Goal: Information Seeking & Learning: Find specific fact

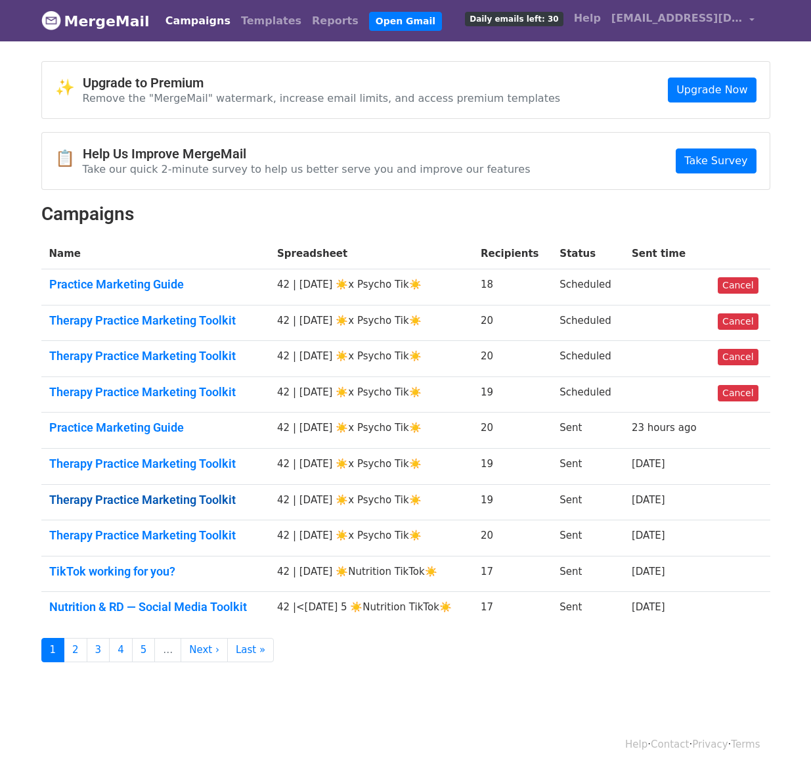
click at [146, 497] on link "Therapy Practice Marketing Toolkit" at bounding box center [155, 500] width 213 height 14
click at [154, 463] on link "Therapy Practice Marketing Toolkit" at bounding box center [155, 464] width 213 height 14
click at [150, 493] on link "Therapy Practice Marketing Toolkit" at bounding box center [155, 500] width 213 height 14
click at [149, 527] on td "Therapy Practice Marketing Toolkit" at bounding box center [155, 538] width 229 height 36
click at [142, 564] on link "TikTok working for you?" at bounding box center [155, 571] width 213 height 14
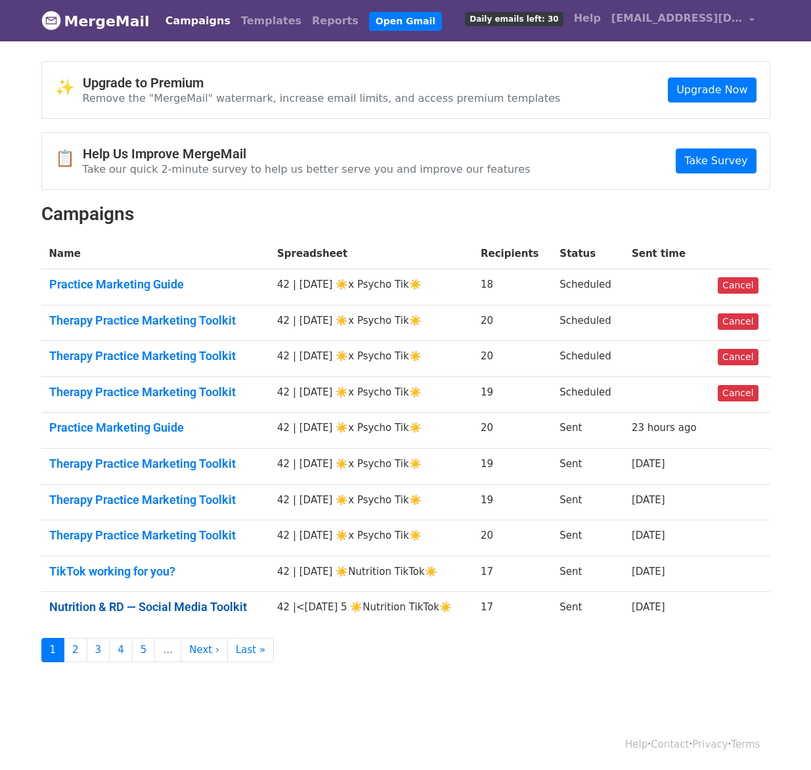
click at [142, 602] on link "Nutrition & RD — Social Media Toolkit" at bounding box center [155, 607] width 213 height 14
click at [75, 652] on link "2" at bounding box center [76, 650] width 24 height 24
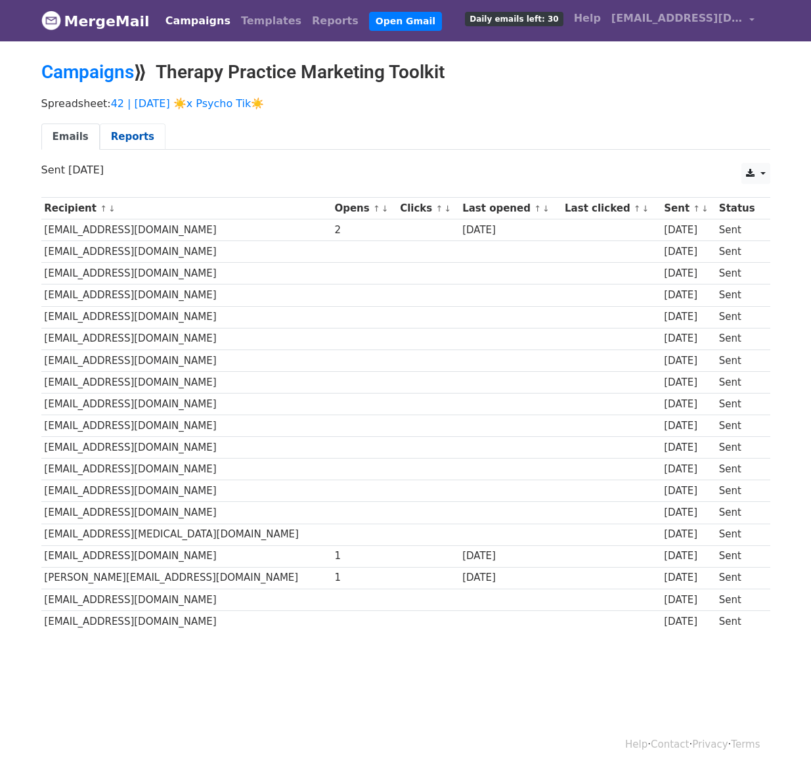
click at [118, 145] on link "Reports" at bounding box center [133, 137] width 66 height 27
click at [122, 132] on link "Reports" at bounding box center [133, 137] width 66 height 27
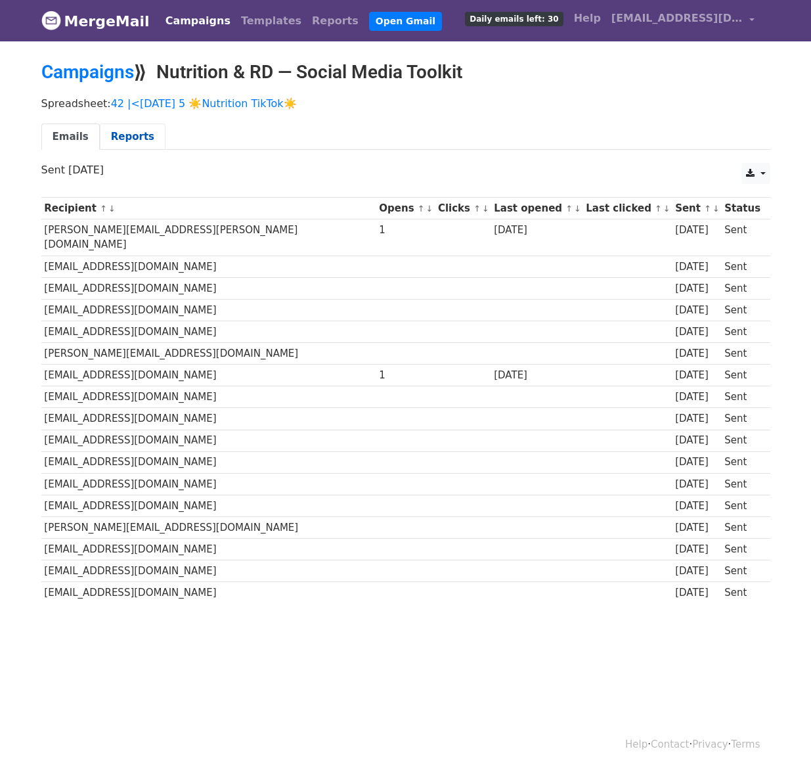
click at [131, 131] on link "Reports" at bounding box center [133, 137] width 66 height 27
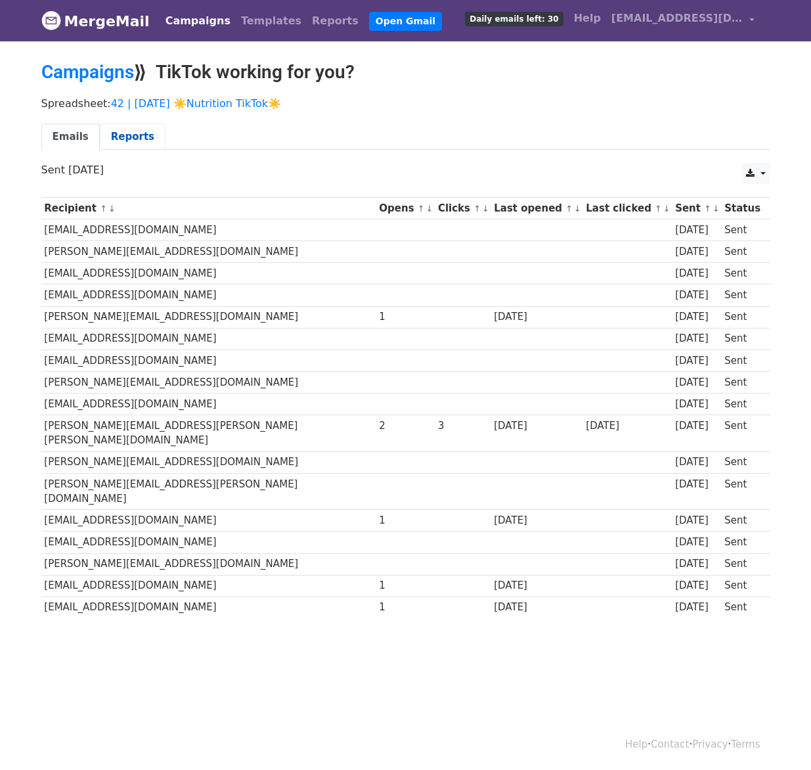
click at [134, 127] on link "Reports" at bounding box center [133, 137] width 66 height 27
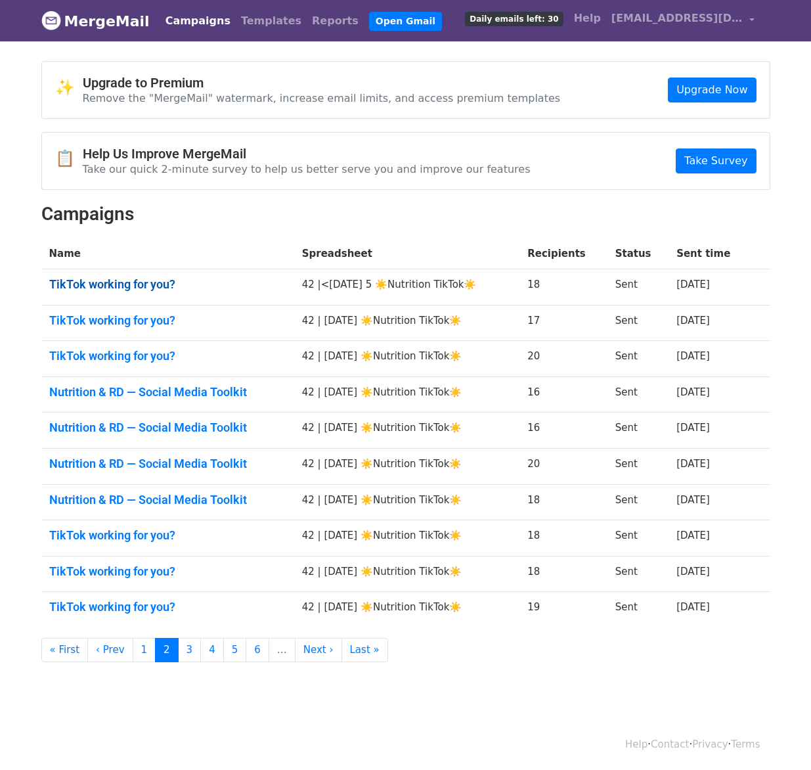
click at [122, 281] on link "TikTok working for you?" at bounding box center [167, 284] width 237 height 14
click at [122, 316] on link "TikTok working for you?" at bounding box center [167, 320] width 237 height 14
click at [120, 352] on link "TikTok working for you?" at bounding box center [167, 356] width 237 height 14
click at [119, 390] on link "Nutrition & RD — Social Media Toolkit" at bounding box center [167, 392] width 237 height 14
click at [119, 428] on link "Nutrition & RD — Social Media Toolkit" at bounding box center [167, 427] width 237 height 14
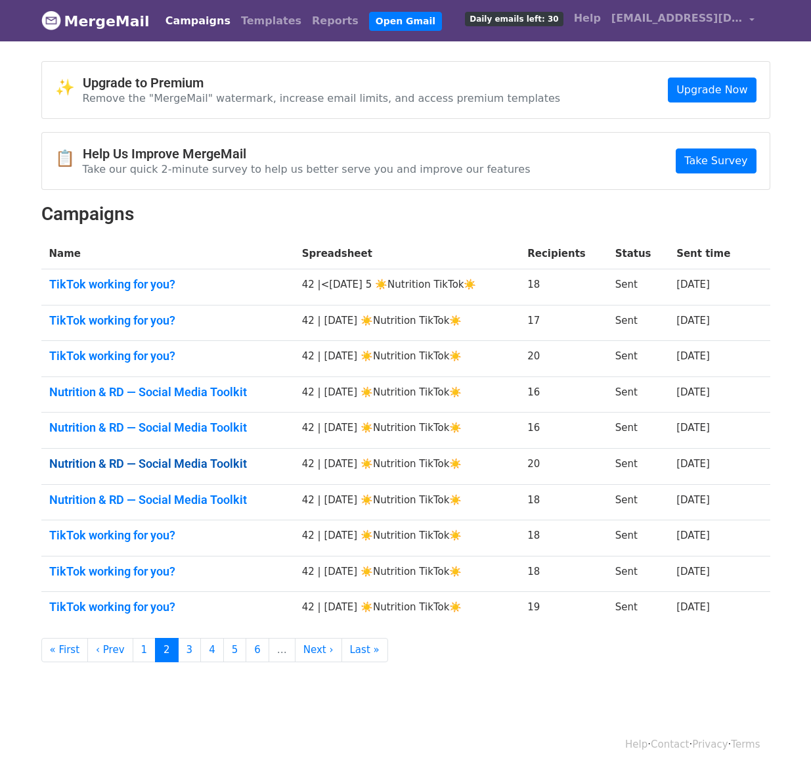
click at [116, 464] on link "Nutrition & RD — Social Media Toolkit" at bounding box center [167, 464] width 237 height 14
click at [112, 501] on link "Nutrition & RD — Social Media Toolkit" at bounding box center [167, 500] width 237 height 14
click at [108, 537] on link "TikTok working for you?" at bounding box center [167, 535] width 237 height 14
click at [108, 562] on td "TikTok working for you?" at bounding box center [167, 574] width 253 height 36
click at [108, 566] on link "TikTok working for you?" at bounding box center [167, 571] width 237 height 14
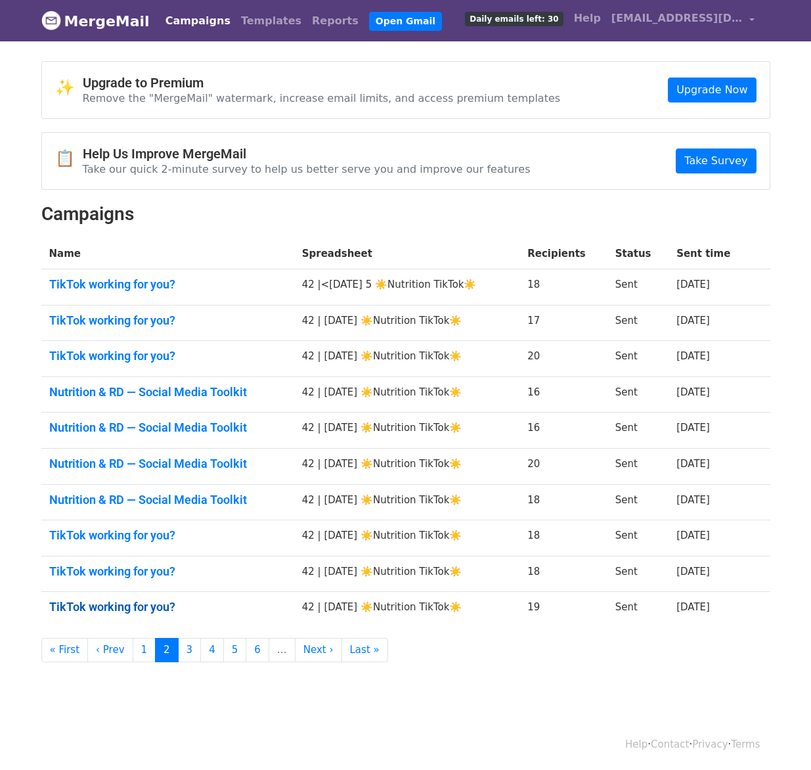
click at [100, 610] on link "TikTok working for you?" at bounding box center [167, 607] width 237 height 14
click at [191, 653] on link "3" at bounding box center [190, 650] width 24 height 24
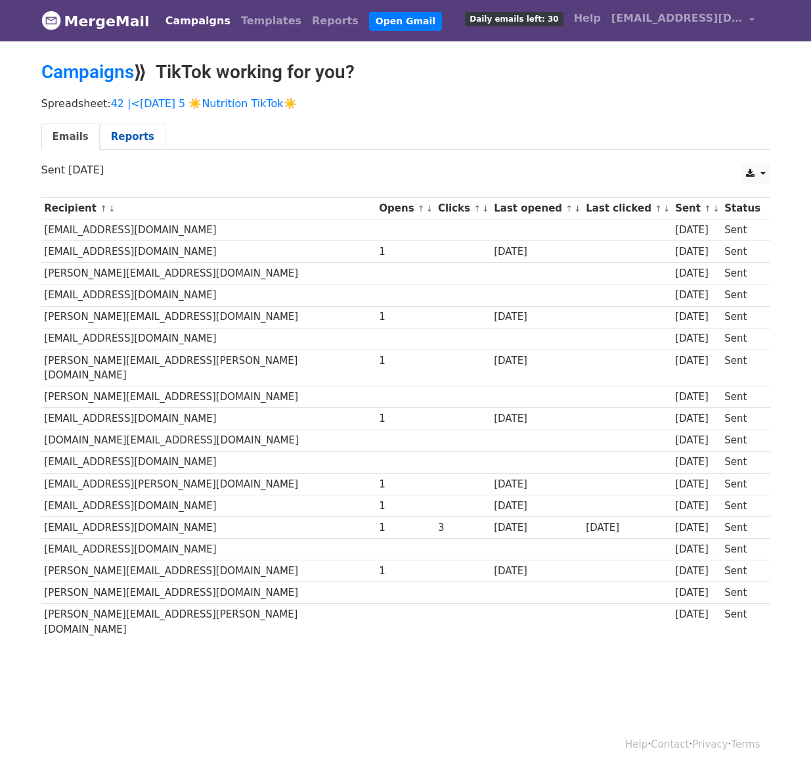
click at [130, 143] on link "Reports" at bounding box center [133, 137] width 66 height 27
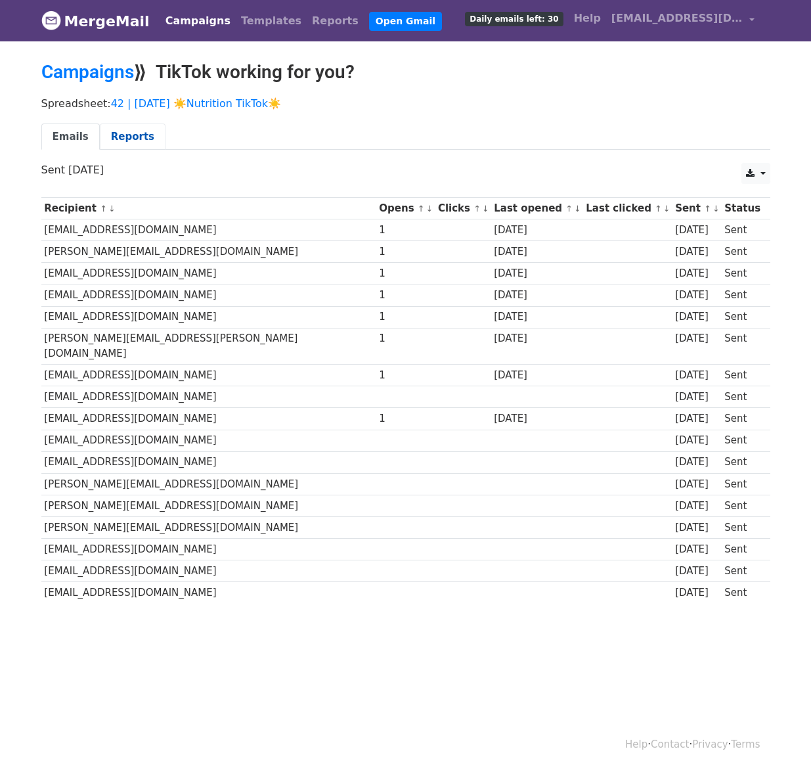
click at [134, 136] on link "Reports" at bounding box center [133, 137] width 66 height 27
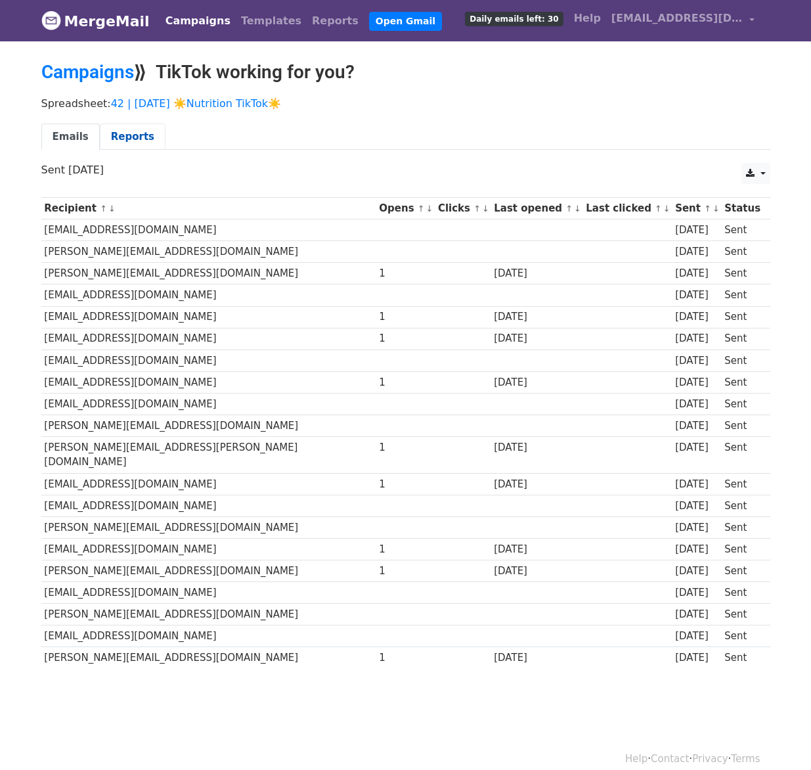
click at [141, 137] on link "Reports" at bounding box center [133, 137] width 66 height 27
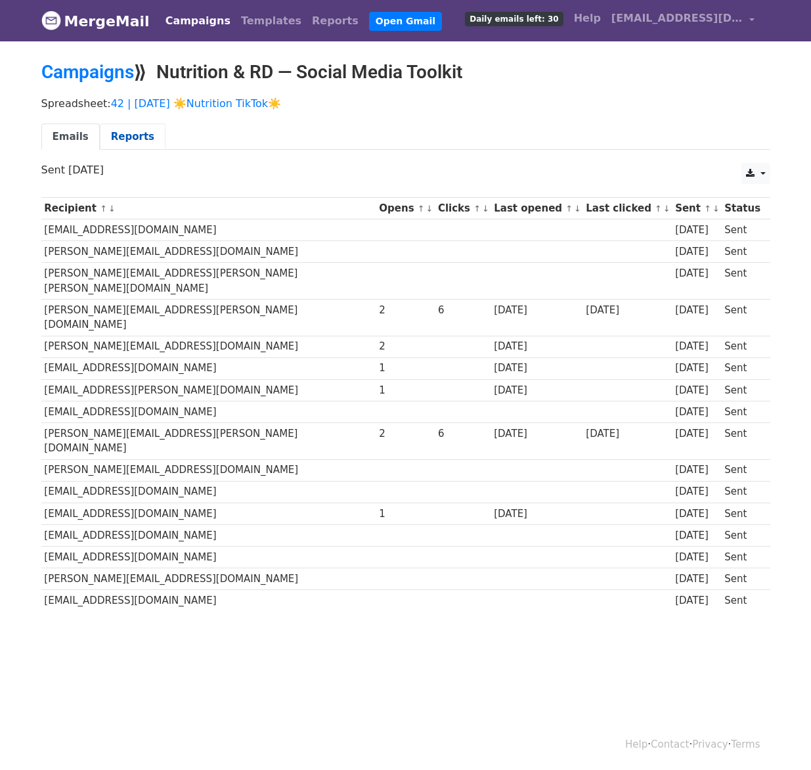
click at [128, 135] on link "Reports" at bounding box center [133, 137] width 66 height 27
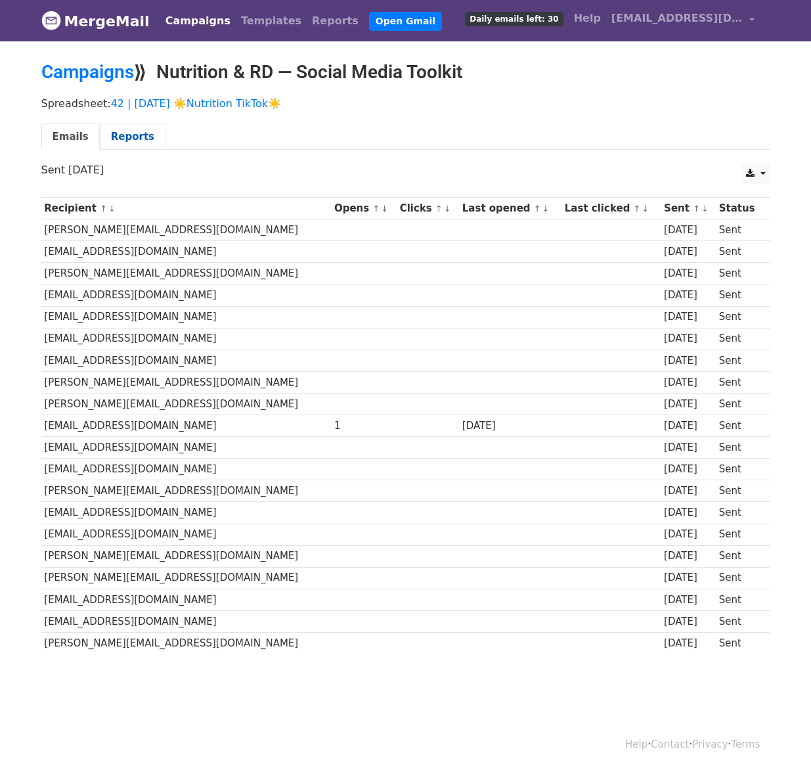
click at [116, 137] on link "Reports" at bounding box center [133, 137] width 66 height 27
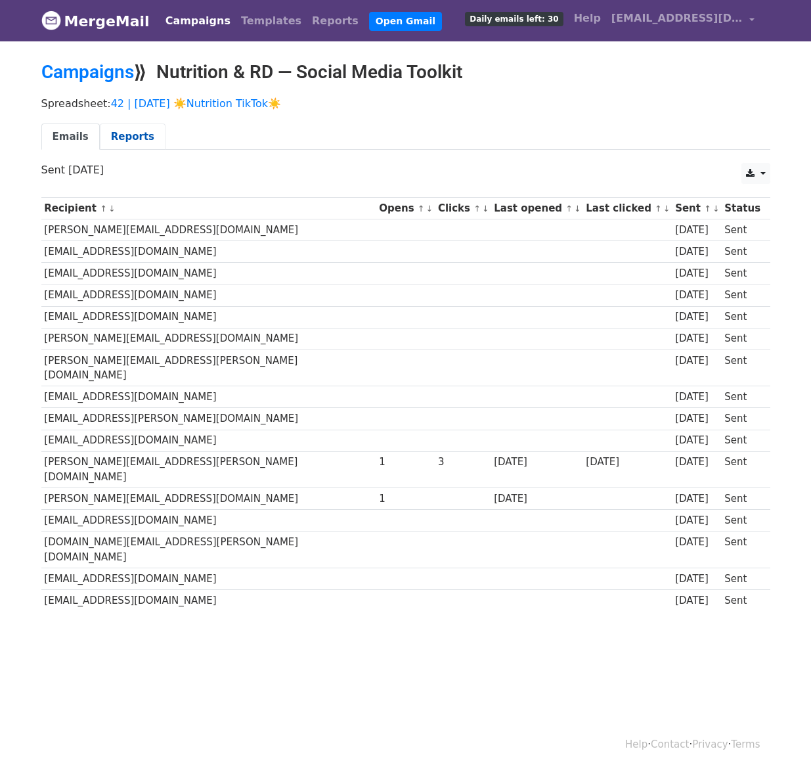
click at [131, 129] on link "Reports" at bounding box center [133, 137] width 66 height 27
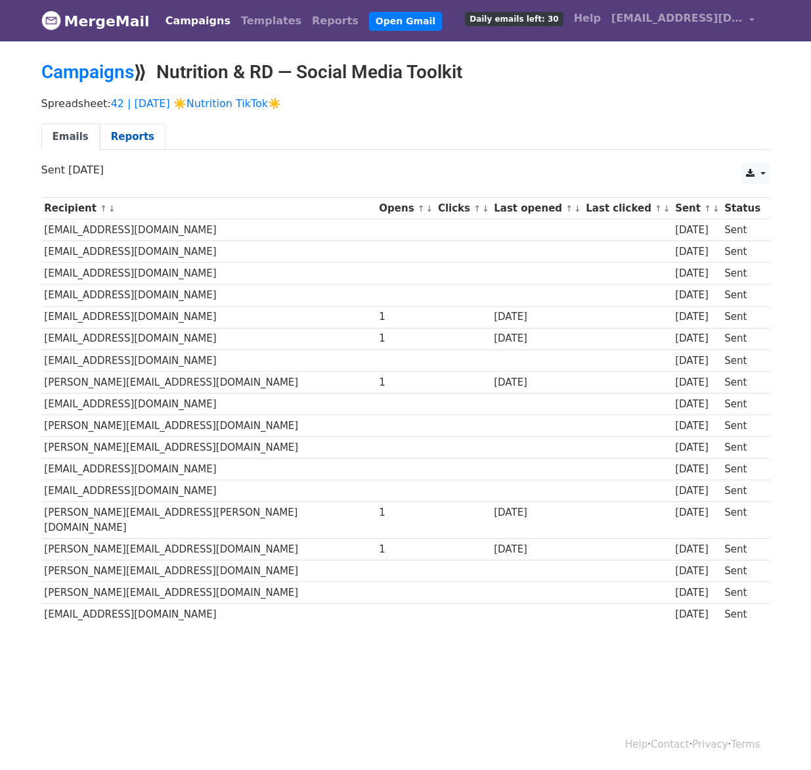
click at [122, 132] on link "Reports" at bounding box center [133, 137] width 66 height 27
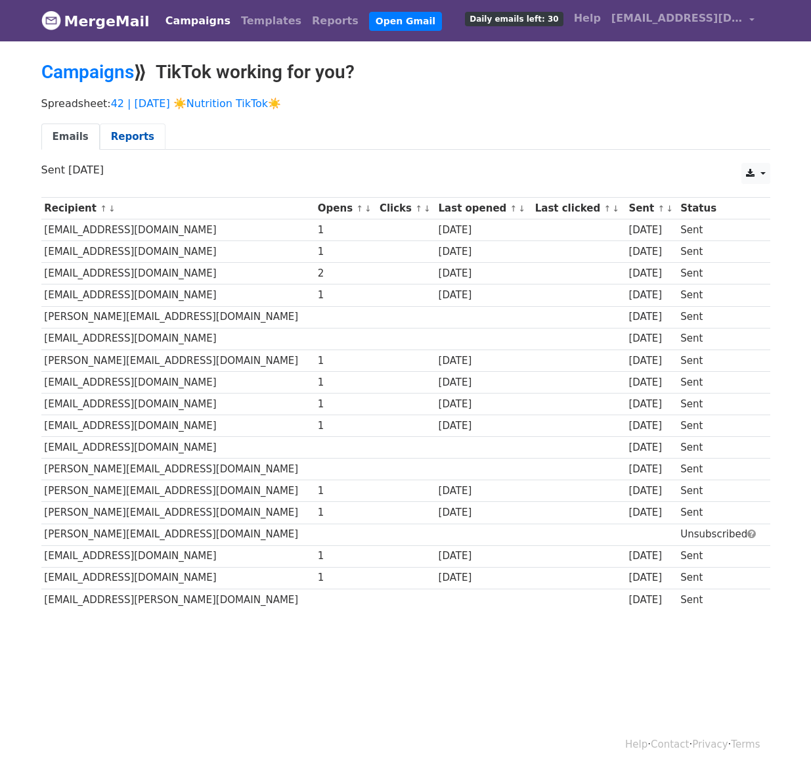
click at [129, 135] on link "Reports" at bounding box center [133, 137] width 66 height 27
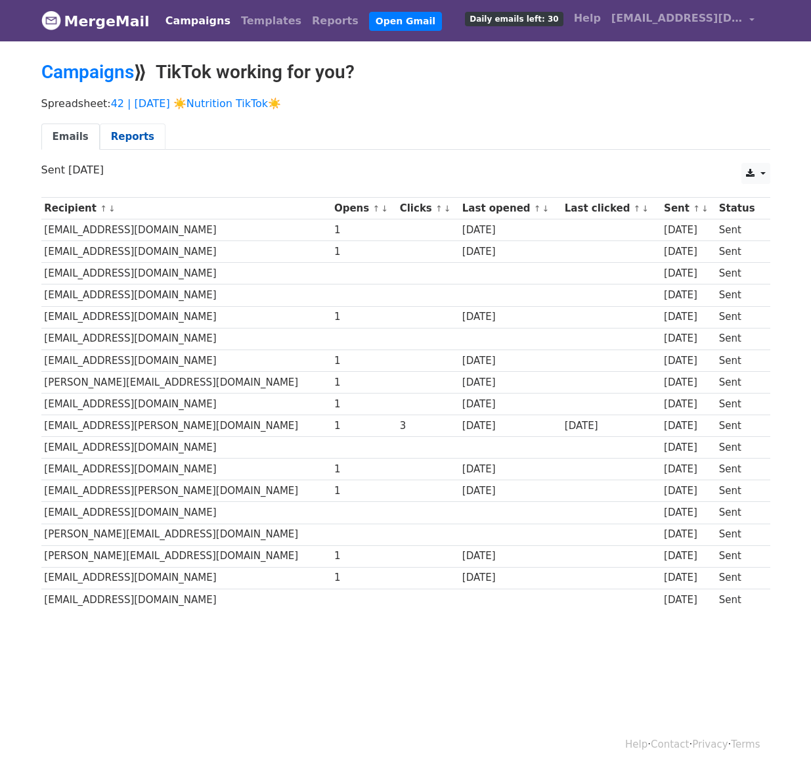
click at [135, 141] on link "Reports" at bounding box center [133, 137] width 66 height 27
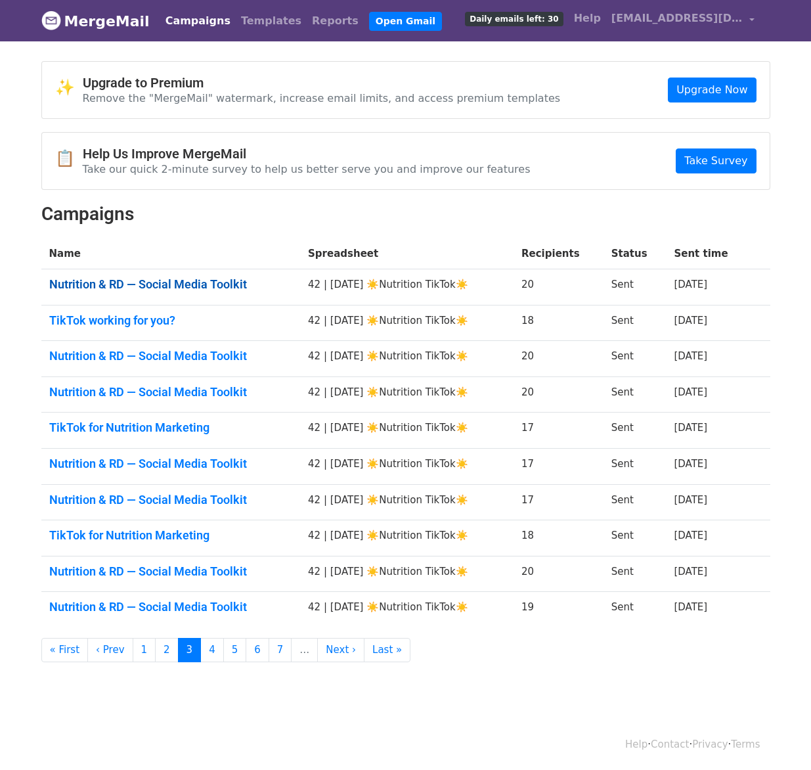
click at [114, 287] on link "Nutrition & RD — Social Media Toolkit" at bounding box center [171, 284] width 244 height 14
click at [114, 318] on link "TikTok working for you?" at bounding box center [171, 320] width 244 height 14
click at [114, 357] on link "Nutrition & RD — Social Media Toolkit" at bounding box center [171, 356] width 244 height 14
click at [114, 382] on td "Nutrition & RD — Social Media Toolkit" at bounding box center [170, 394] width 259 height 36
click at [114, 386] on link "Nutrition & RD — Social Media Toolkit" at bounding box center [171, 392] width 244 height 14
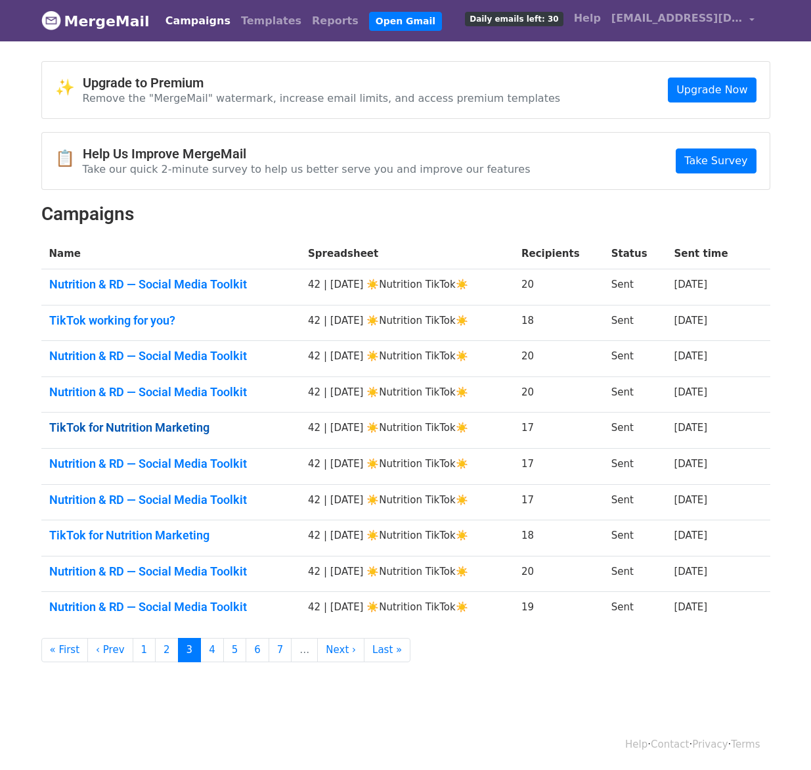
click at [102, 431] on link "TikTok for Nutrition Marketing" at bounding box center [171, 427] width 244 height 14
click at [102, 470] on td "Nutrition & RD — Social Media Toolkit" at bounding box center [170, 467] width 259 height 36
click at [111, 468] on link "Nutrition & RD — Social Media Toolkit" at bounding box center [171, 464] width 244 height 14
click at [108, 500] on link "Nutrition & RD — Social Media Toolkit" at bounding box center [171, 500] width 244 height 14
click at [108, 551] on td "TikTok for Nutrition Marketing" at bounding box center [170, 538] width 259 height 36
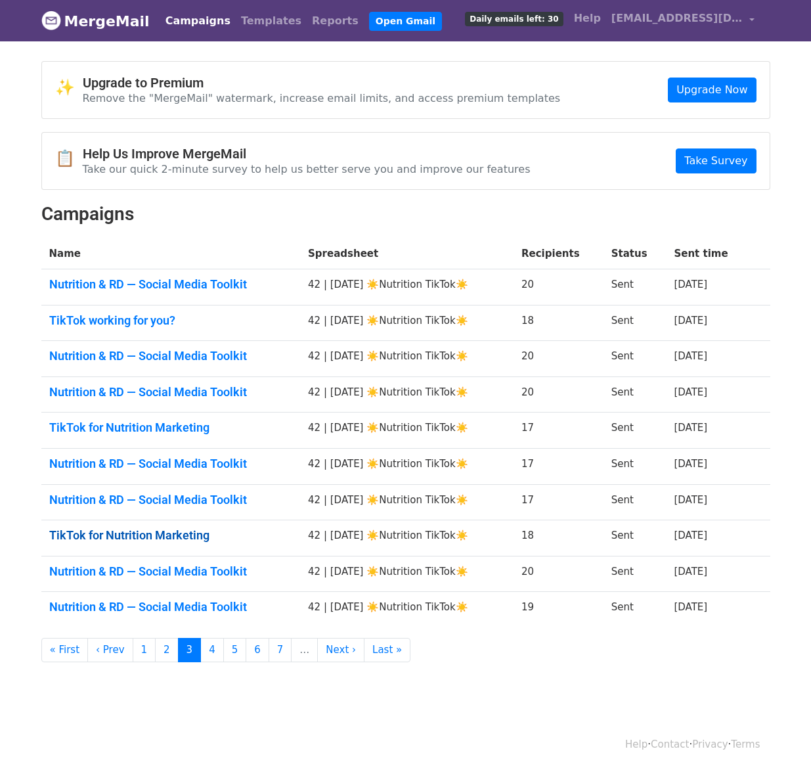
click at [129, 538] on link "TikTok for Nutrition Marketing" at bounding box center [171, 535] width 244 height 14
click at [120, 574] on link "Nutrition & RD — Social Media Toolkit" at bounding box center [171, 571] width 244 height 14
click at [120, 600] on link "Nutrition & RD — Social Media Toolkit" at bounding box center [171, 607] width 244 height 14
click at [204, 652] on link "4" at bounding box center [212, 650] width 24 height 24
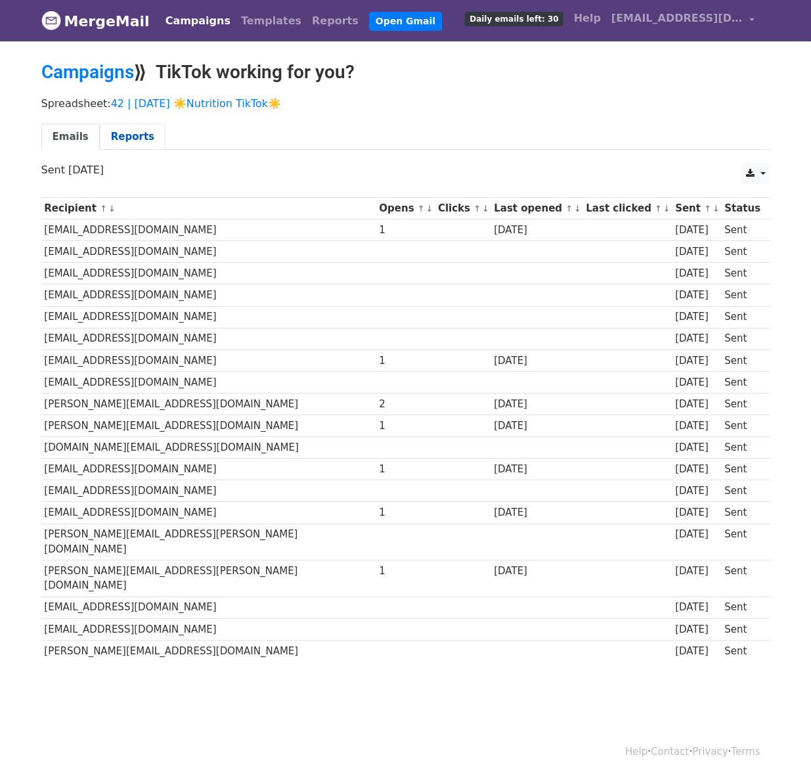
click at [130, 135] on link "Reports" at bounding box center [133, 137] width 66 height 27
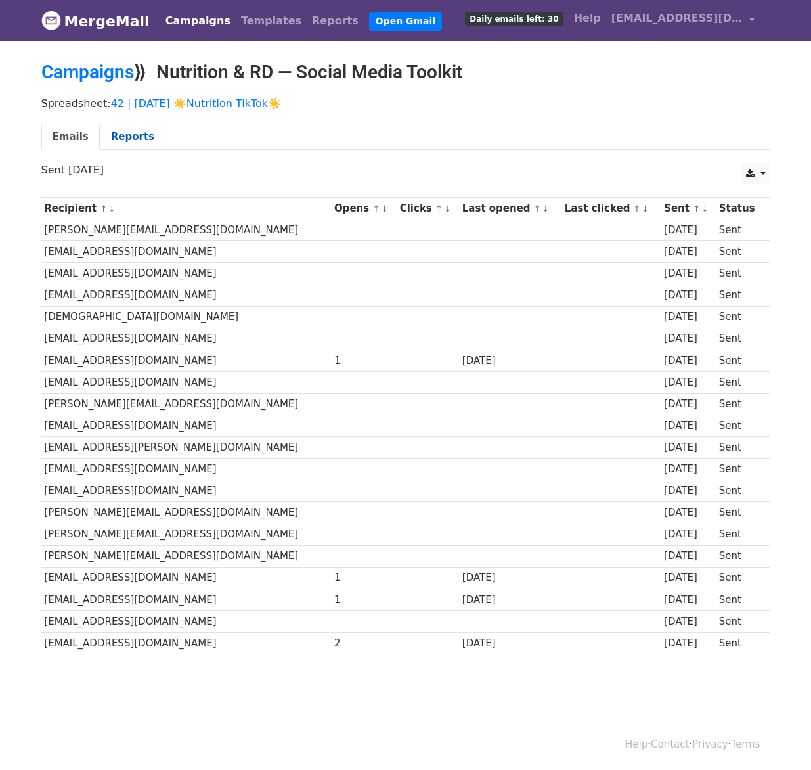
click at [137, 134] on link "Reports" at bounding box center [133, 137] width 66 height 27
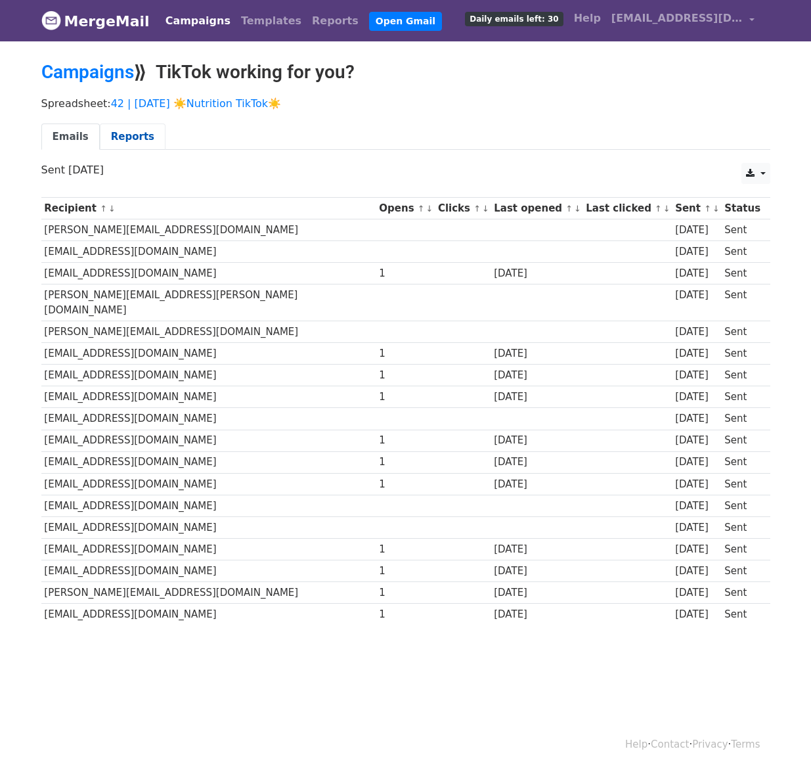
click at [122, 134] on link "Reports" at bounding box center [133, 137] width 66 height 27
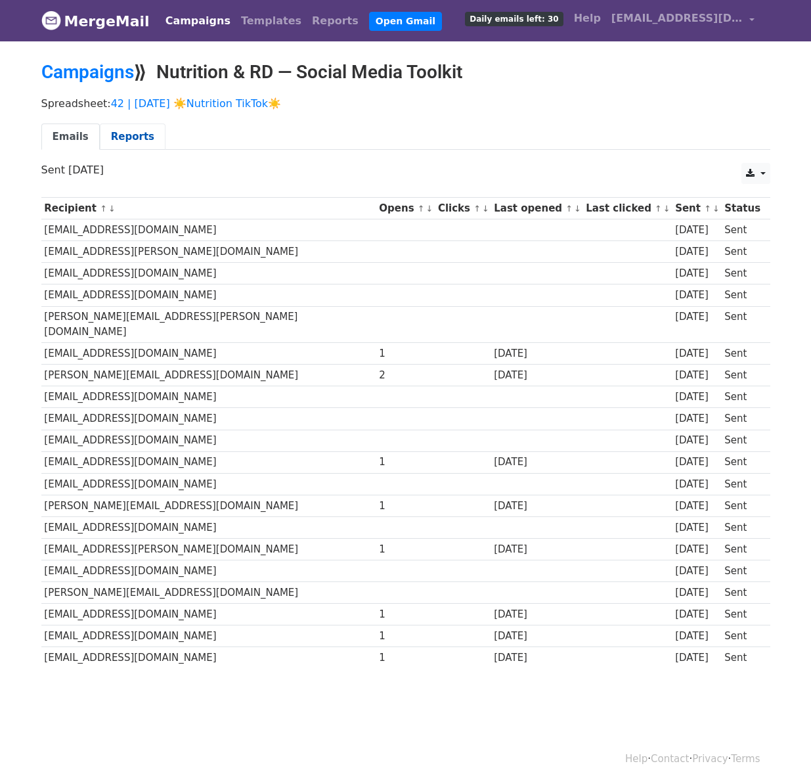
click at [125, 133] on link "Reports" at bounding box center [133, 137] width 66 height 27
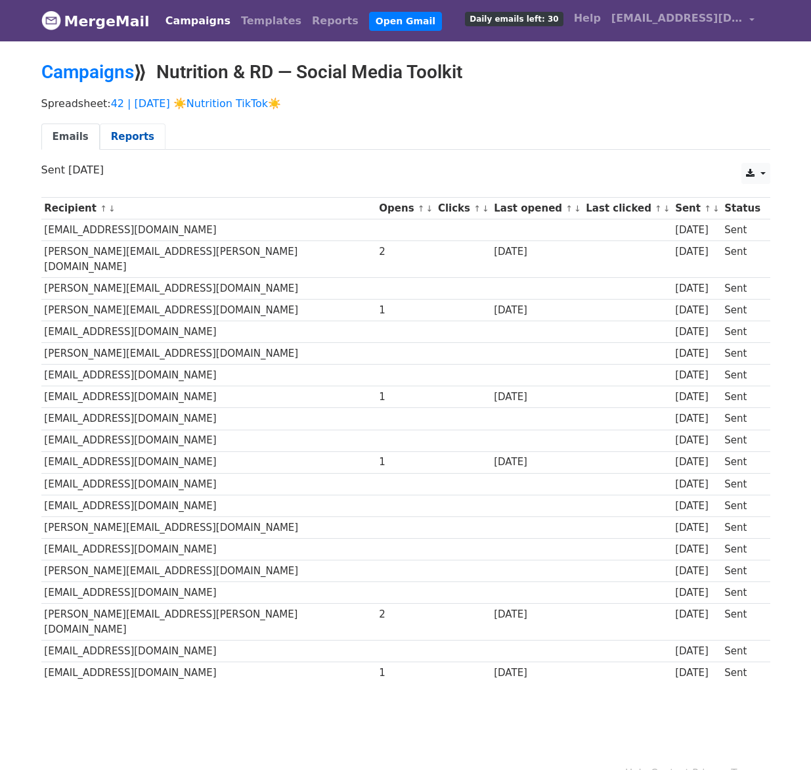
click at [120, 146] on link "Reports" at bounding box center [133, 137] width 66 height 27
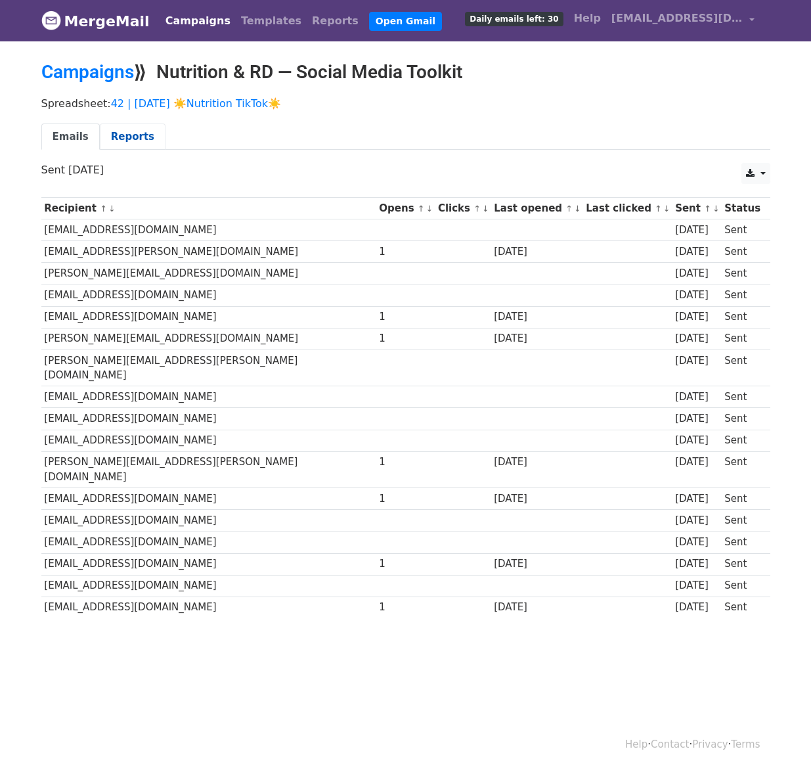
click at [123, 124] on link "Reports" at bounding box center [133, 137] width 66 height 27
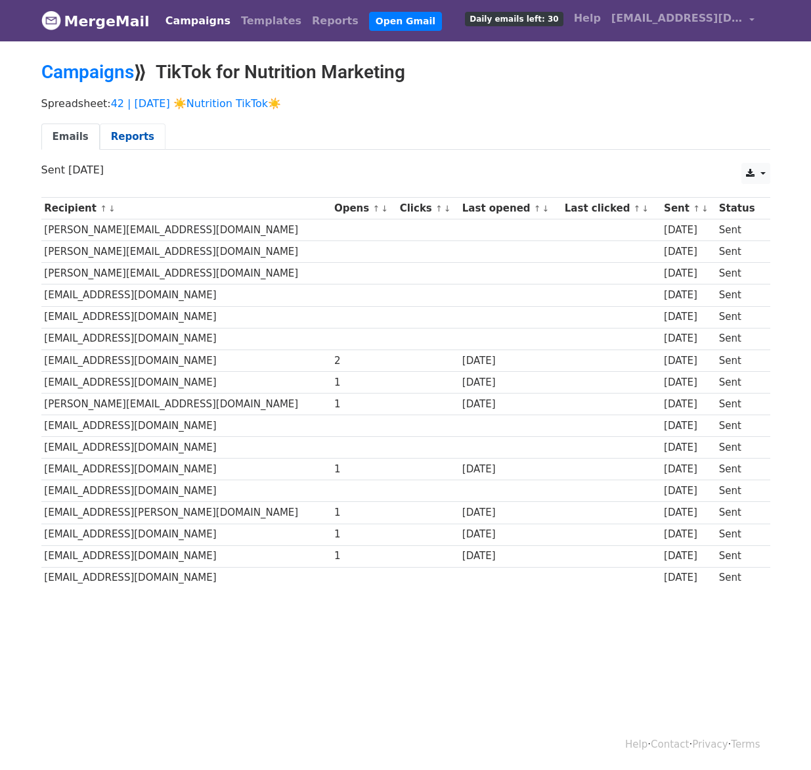
click at [145, 130] on link "Reports" at bounding box center [133, 137] width 66 height 27
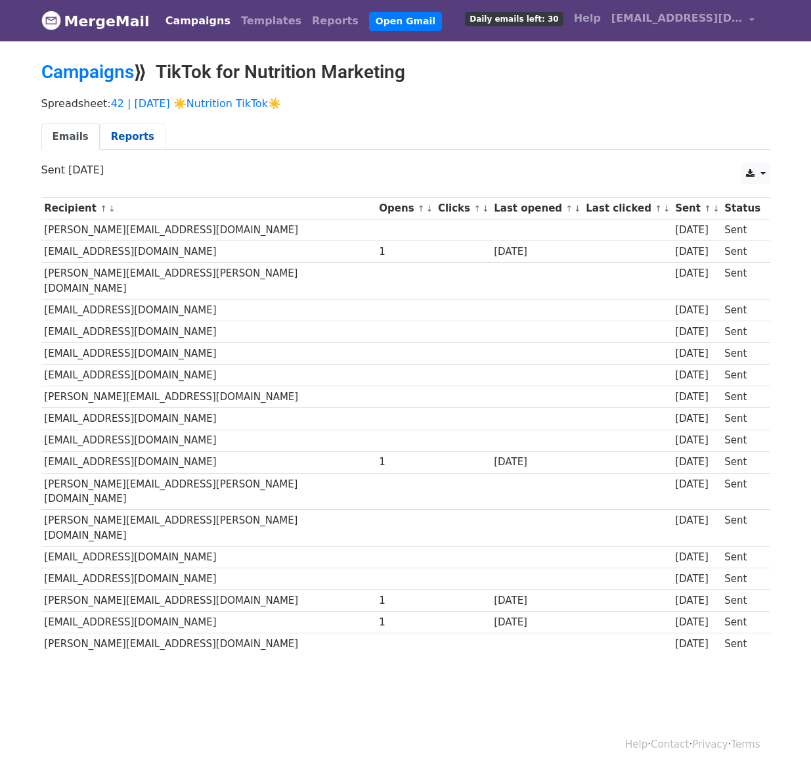
click at [133, 133] on link "Reports" at bounding box center [133, 137] width 66 height 27
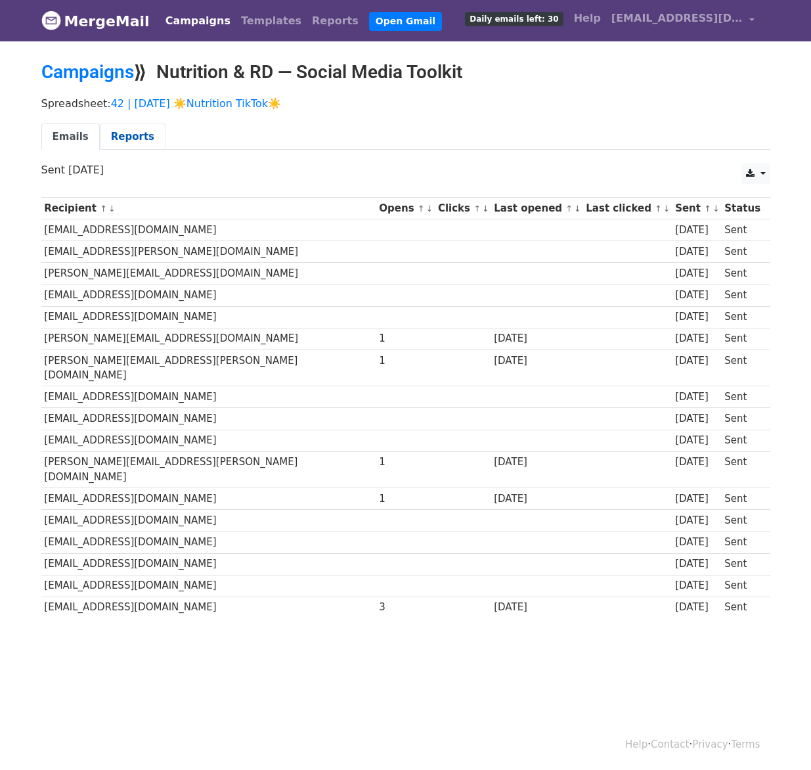
click at [123, 141] on link "Reports" at bounding box center [133, 137] width 66 height 27
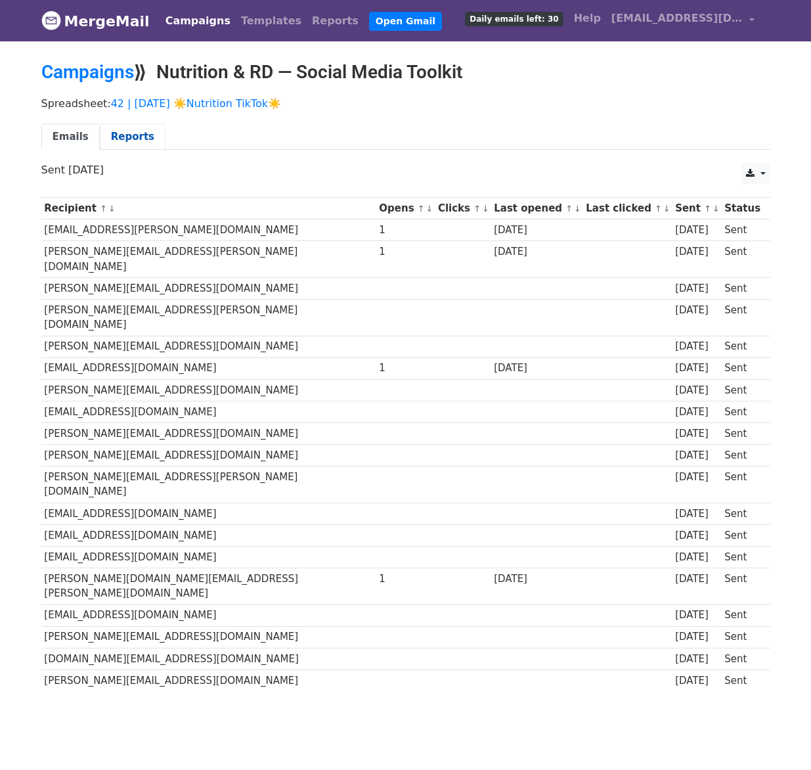
click at [148, 125] on link "Reports" at bounding box center [133, 137] width 66 height 27
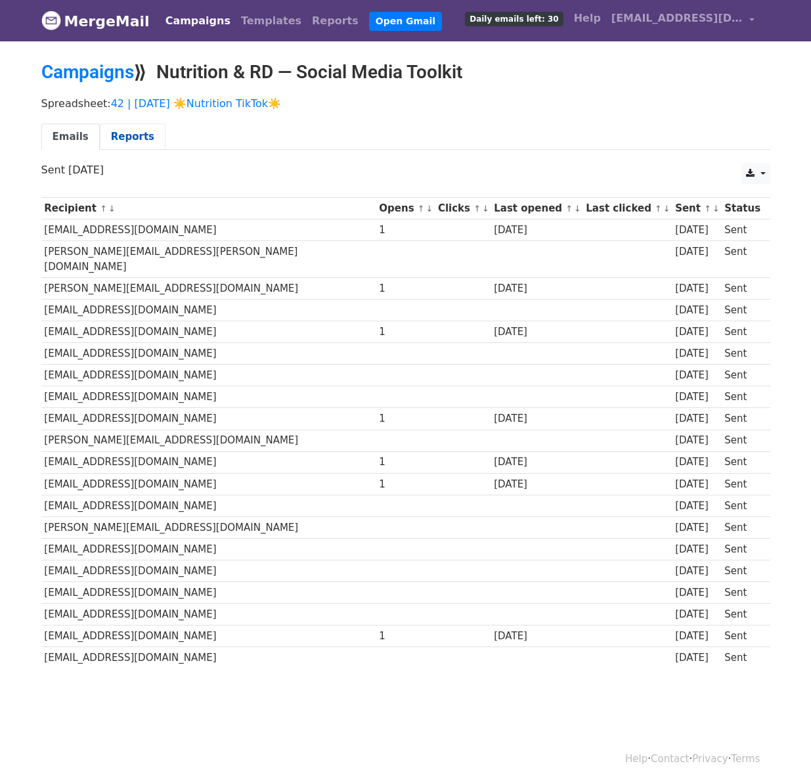
click at [129, 137] on link "Reports" at bounding box center [133, 137] width 66 height 27
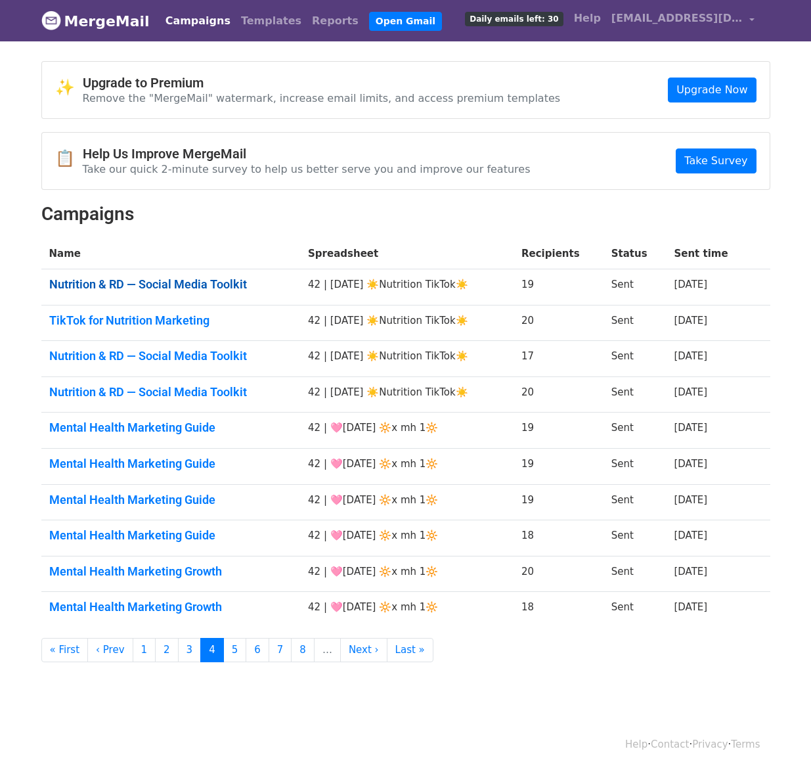
click at [129, 286] on link "Nutrition & RD — Social Media Toolkit" at bounding box center [171, 284] width 244 height 14
click at [128, 309] on td "TikTok for Nutrition Marketing" at bounding box center [170, 323] width 259 height 36
click at [128, 318] on link "TikTok for Nutrition Marketing" at bounding box center [171, 320] width 244 height 14
click at [128, 349] on link "Nutrition & RD — Social Media Toolkit" at bounding box center [171, 356] width 244 height 14
click at [128, 392] on link "Nutrition & RD — Social Media Toolkit" at bounding box center [171, 392] width 244 height 14
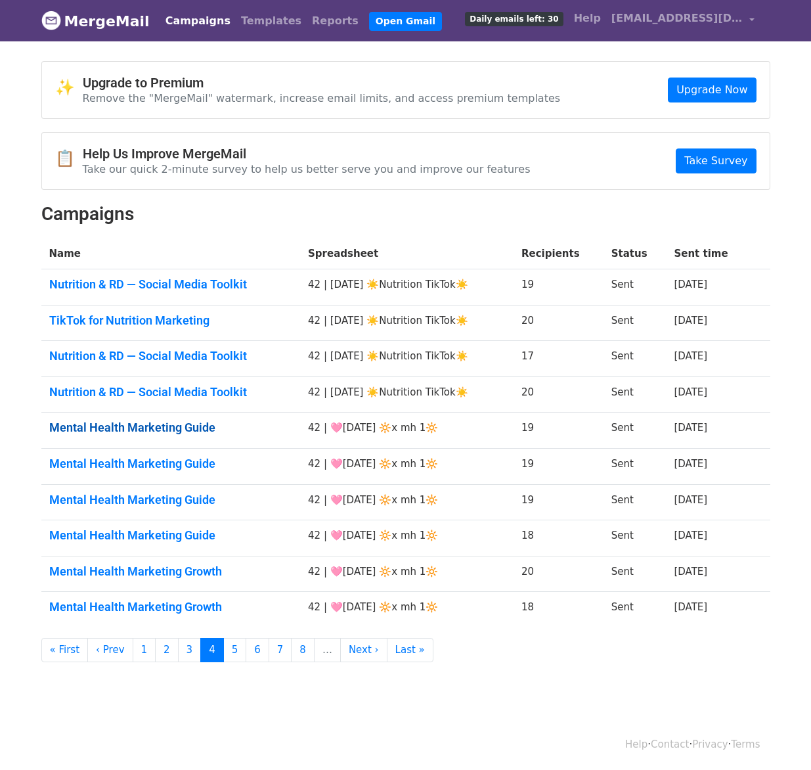
click at [127, 427] on link "Mental Health Marketing Guide" at bounding box center [171, 427] width 244 height 14
click at [127, 464] on link "Mental Health Marketing Guide" at bounding box center [171, 464] width 244 height 14
click at [127, 493] on link "Mental Health Marketing Guide" at bounding box center [171, 500] width 244 height 14
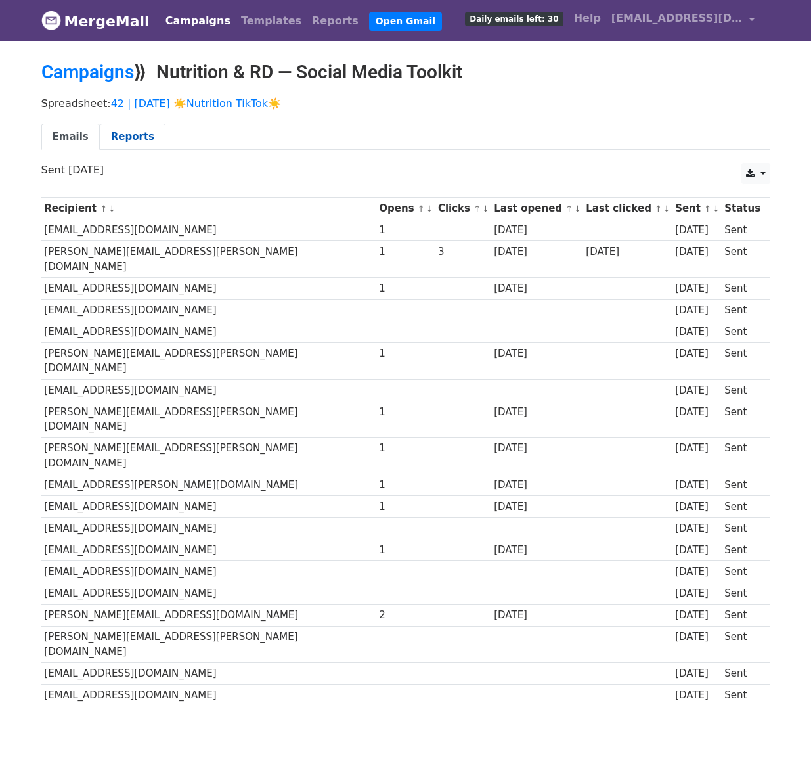
click at [136, 144] on link "Reports" at bounding box center [133, 137] width 66 height 27
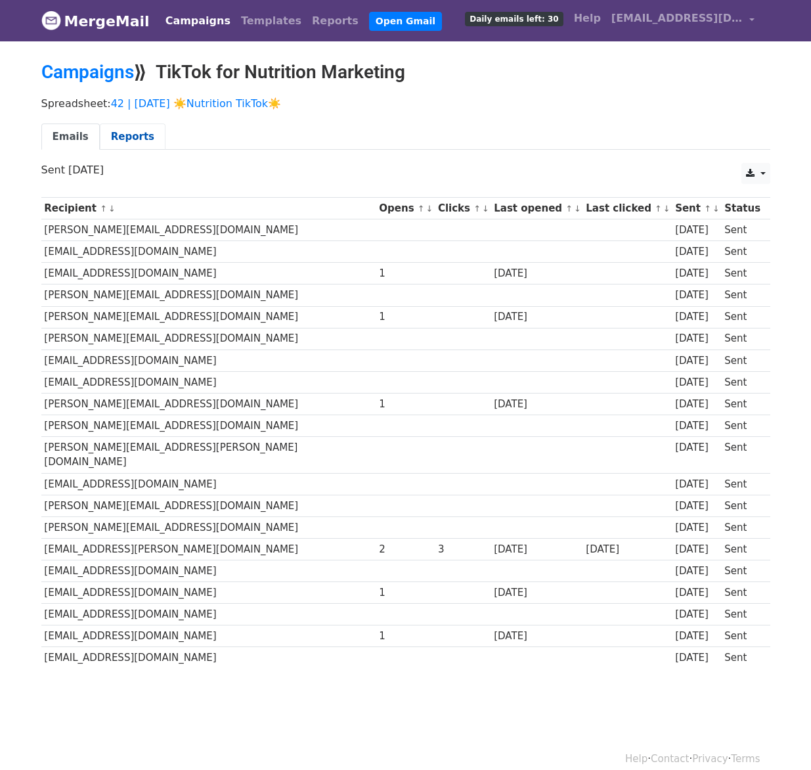
click at [119, 131] on link "Reports" at bounding box center [133, 137] width 66 height 27
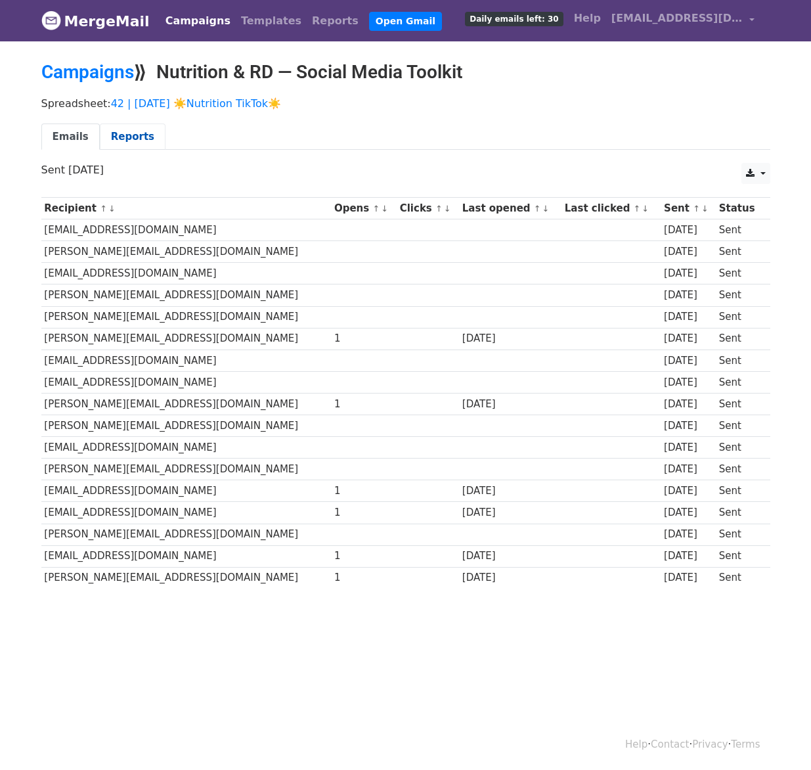
click at [133, 129] on link "Reports" at bounding box center [133, 137] width 66 height 27
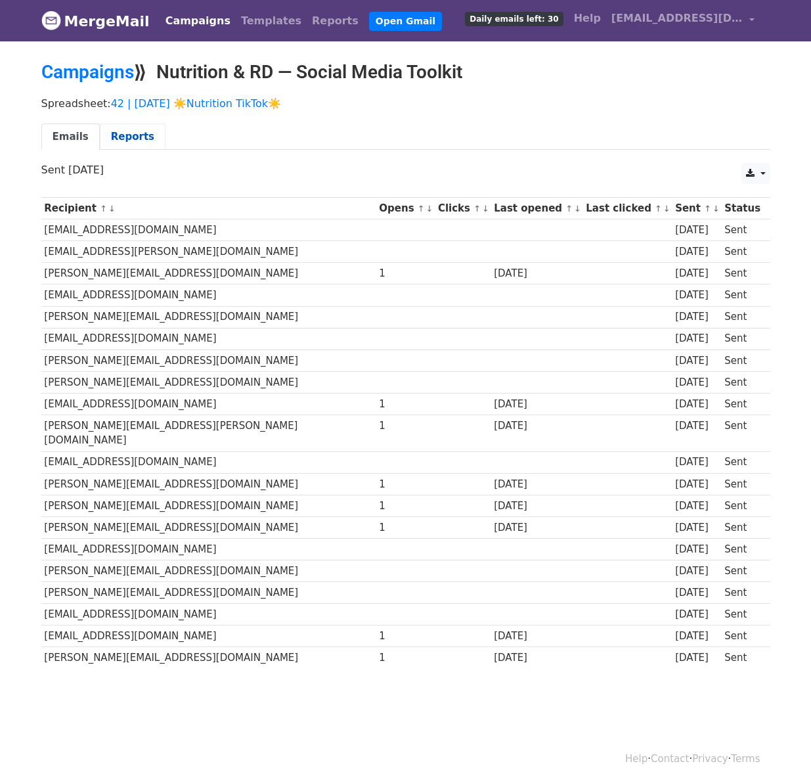
click at [138, 127] on link "Reports" at bounding box center [133, 137] width 66 height 27
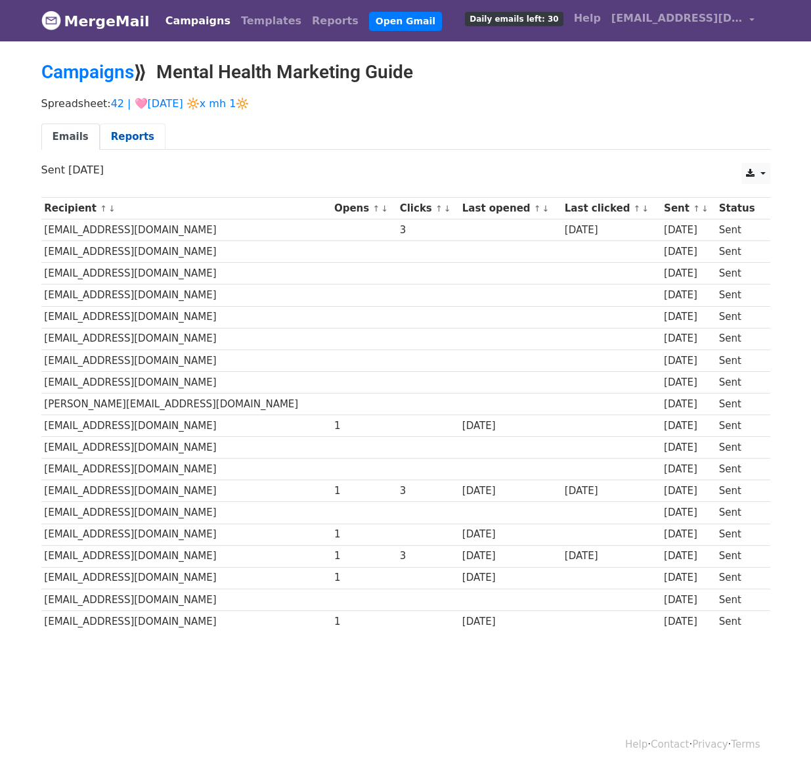
click at [134, 137] on link "Reports" at bounding box center [133, 137] width 66 height 27
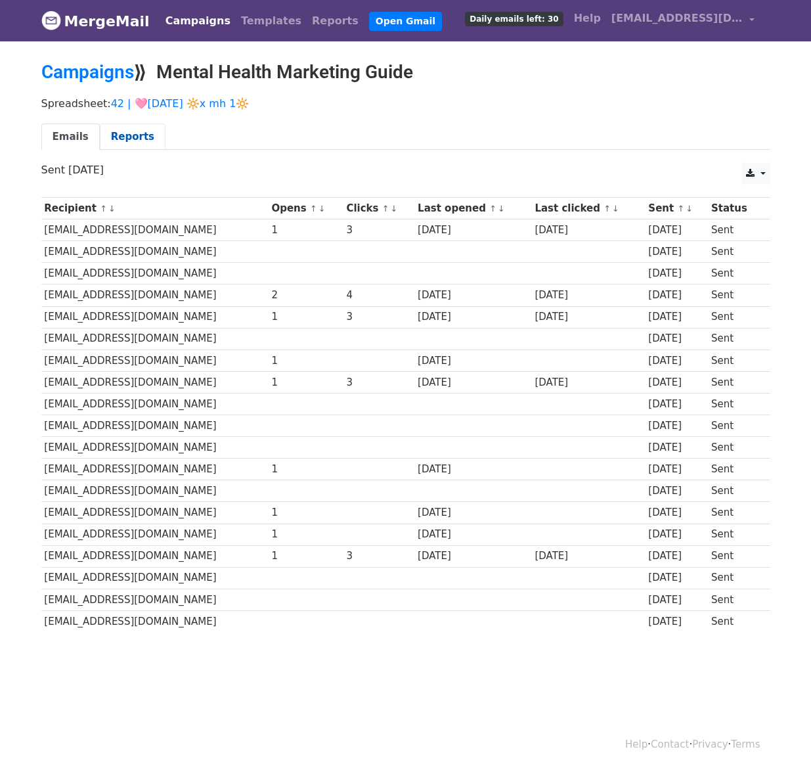
click at [143, 129] on link "Reports" at bounding box center [133, 137] width 66 height 27
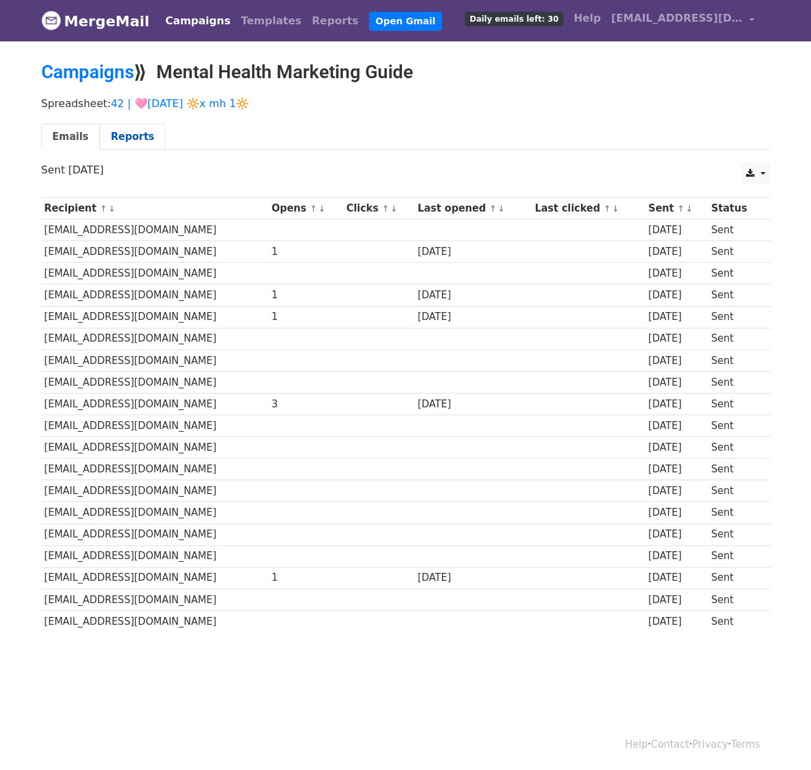
click at [133, 135] on link "Reports" at bounding box center [133, 137] width 66 height 27
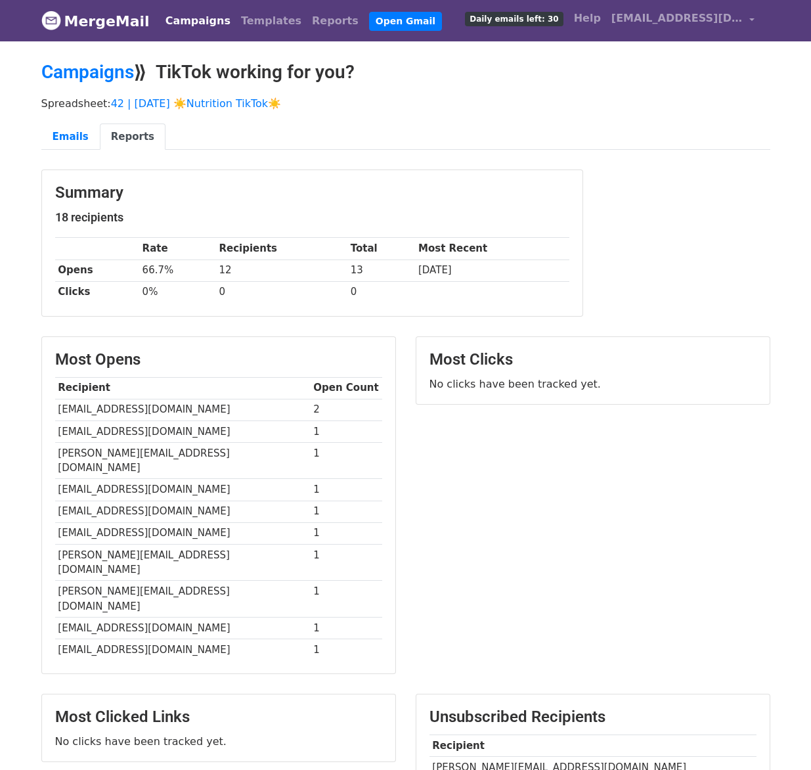
drag, startPoint x: 440, startPoint y: 722, endPoint x: 570, endPoint y: 722, distance: 130.1
click at [570, 756] on td "courtney@elevatestpete.fit" at bounding box center [593, 767] width 327 height 22
drag, startPoint x: 570, startPoint y: 722, endPoint x: 449, endPoint y: 722, distance: 120.9
click at [449, 756] on td "courtney@elevatestpete.fit" at bounding box center [593, 767] width 327 height 22
copy td "rtney@elevatestpete.fit"
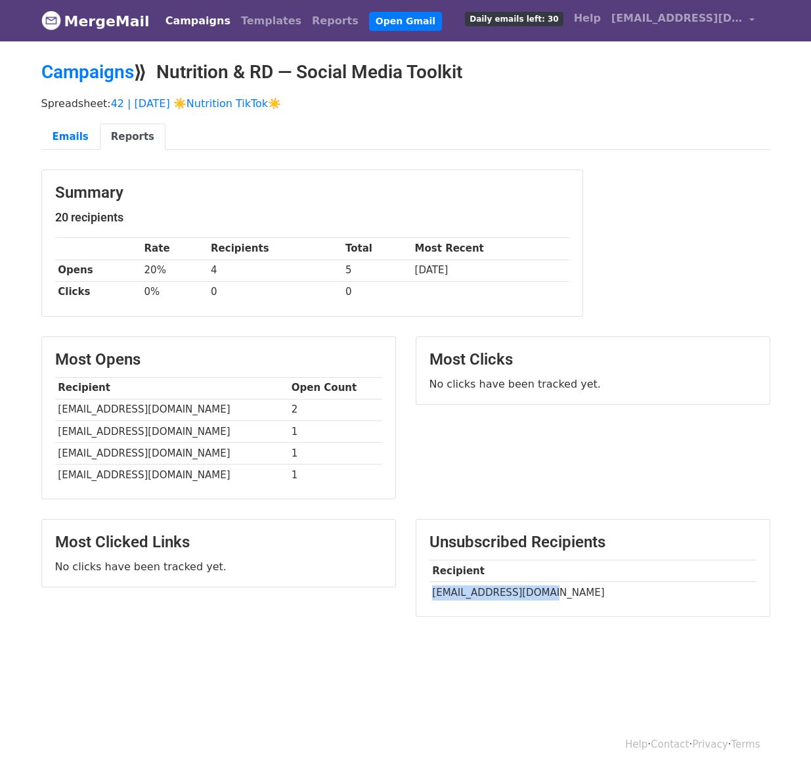
drag, startPoint x: 434, startPoint y: 590, endPoint x: 557, endPoint y: 586, distance: 122.9
click at [558, 586] on td "brittanyyak@gmail.com" at bounding box center [593, 592] width 327 height 22
copy td "brittanyyak@gmail.com"
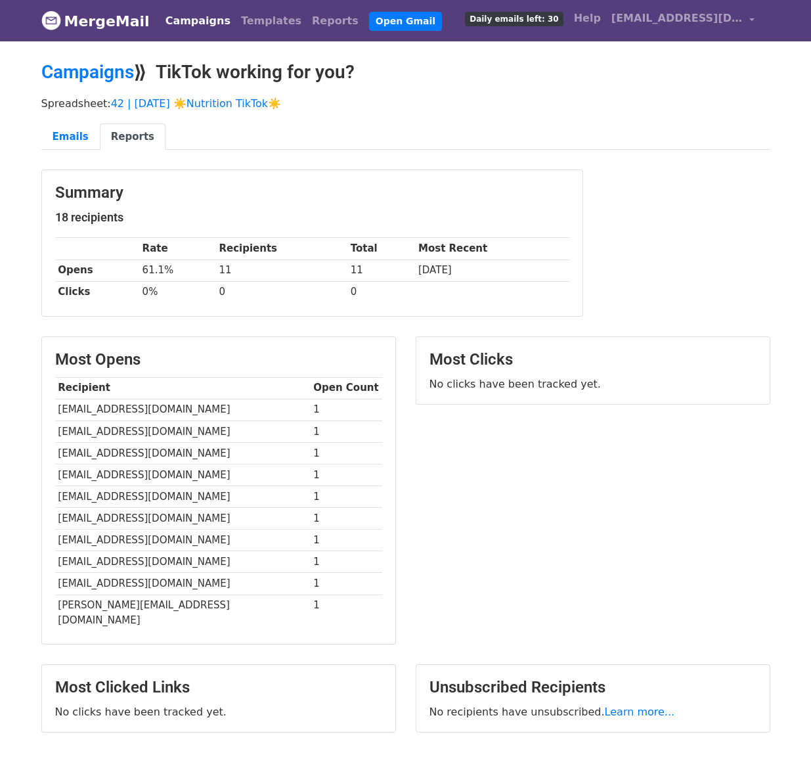
click at [124, 133] on link "Reports" at bounding box center [133, 137] width 66 height 27
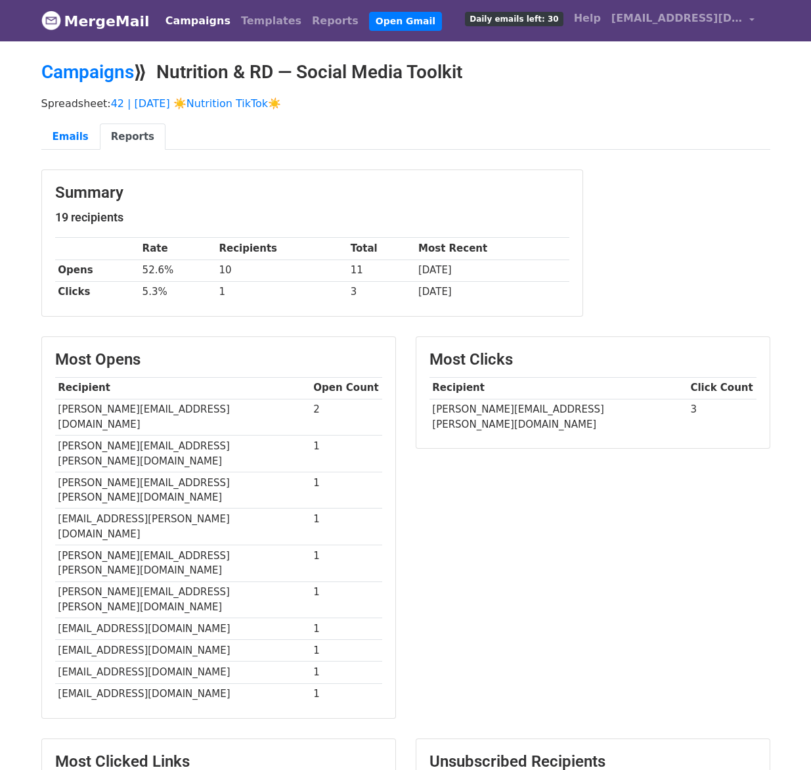
drag, startPoint x: 439, startPoint y: 723, endPoint x: 563, endPoint y: 723, distance: 124.2
copy td "anielle.m.kocher@gmail.com"
